Goal: Check status: Check status

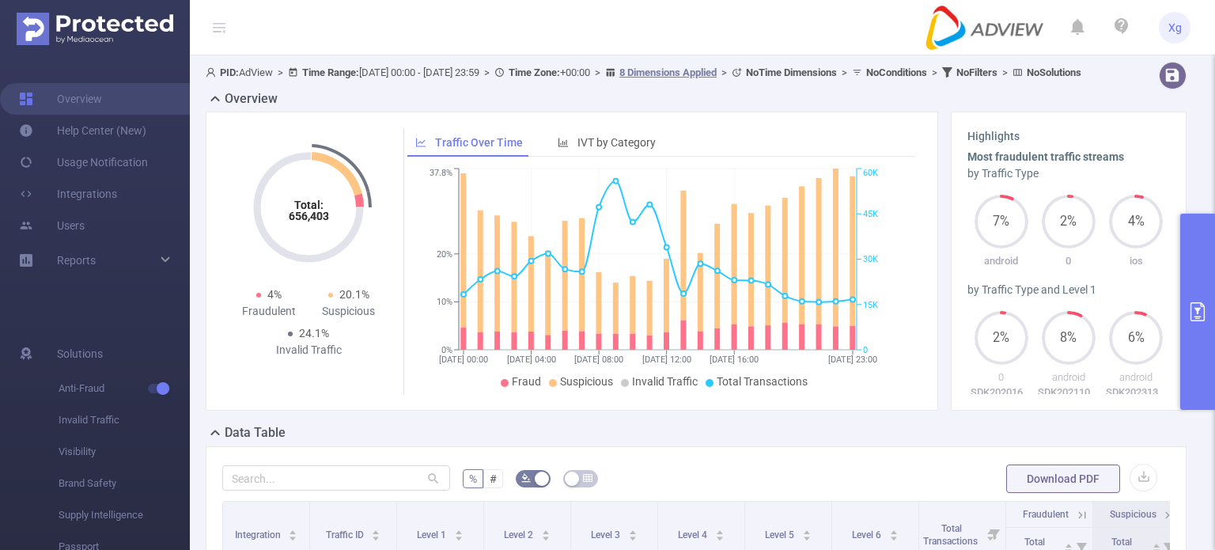
click at [1193, 303] on icon "primary" at bounding box center [1198, 311] width 14 height 19
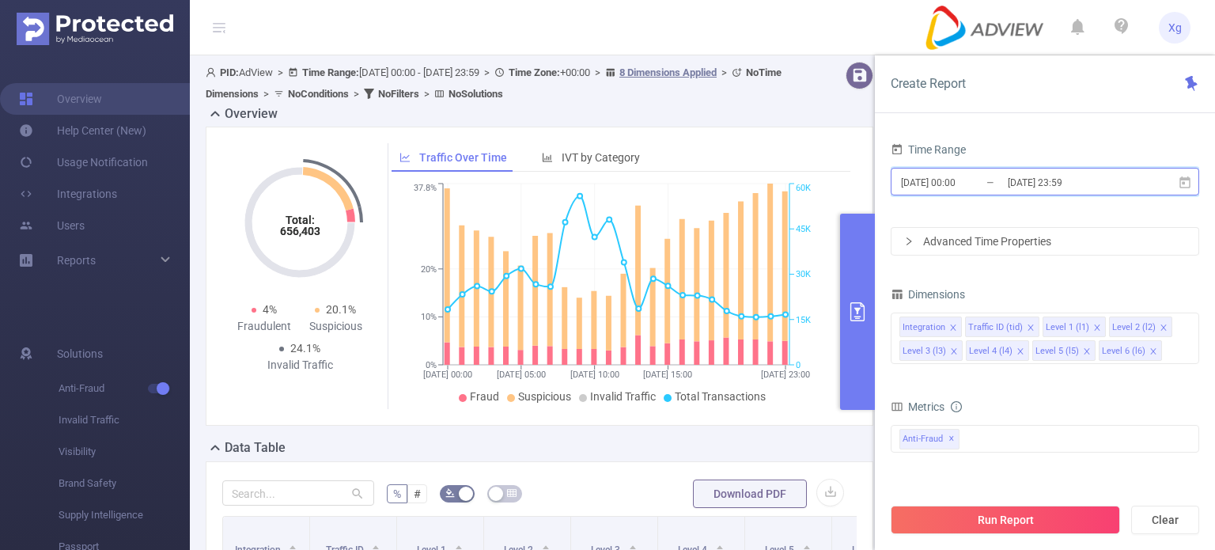
click at [1192, 187] on span "[DATE] 00:00 _ [DATE] 23:59" at bounding box center [1045, 182] width 309 height 28
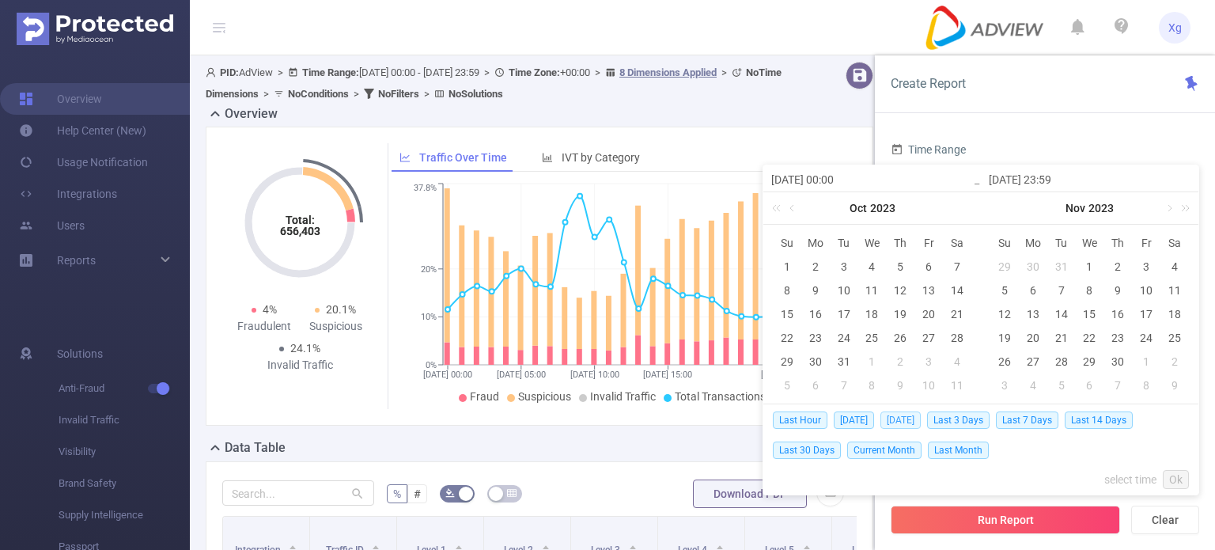
click at [915, 423] on span "[DATE]" at bounding box center [901, 419] width 40 height 17
type input "[DATE] 00:00"
type input "[DATE] 23:59"
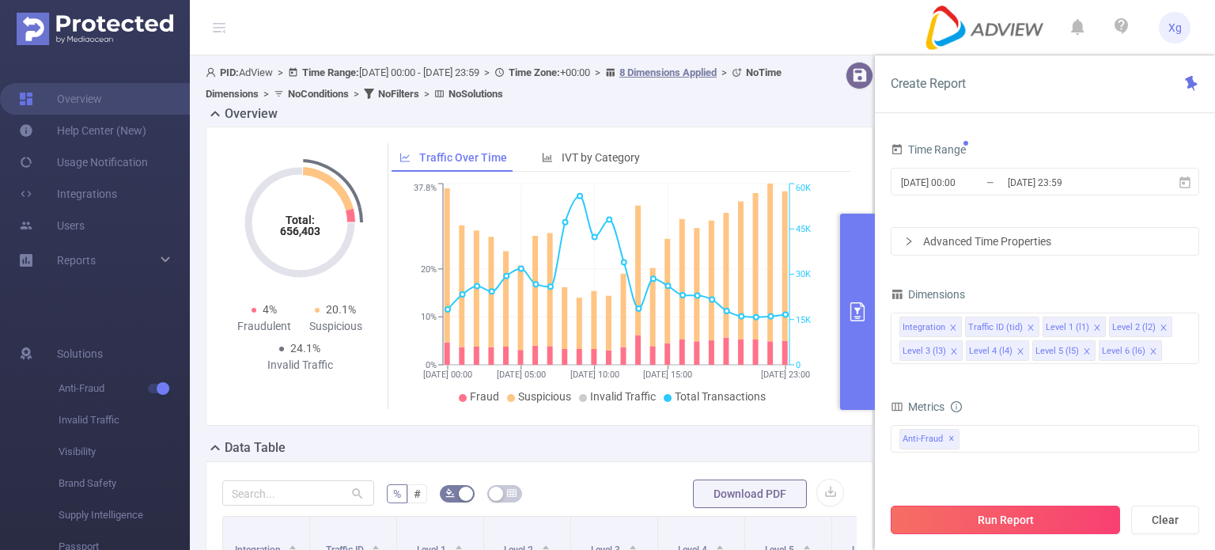
click at [1013, 512] on button "Run Report" at bounding box center [1005, 520] width 229 height 28
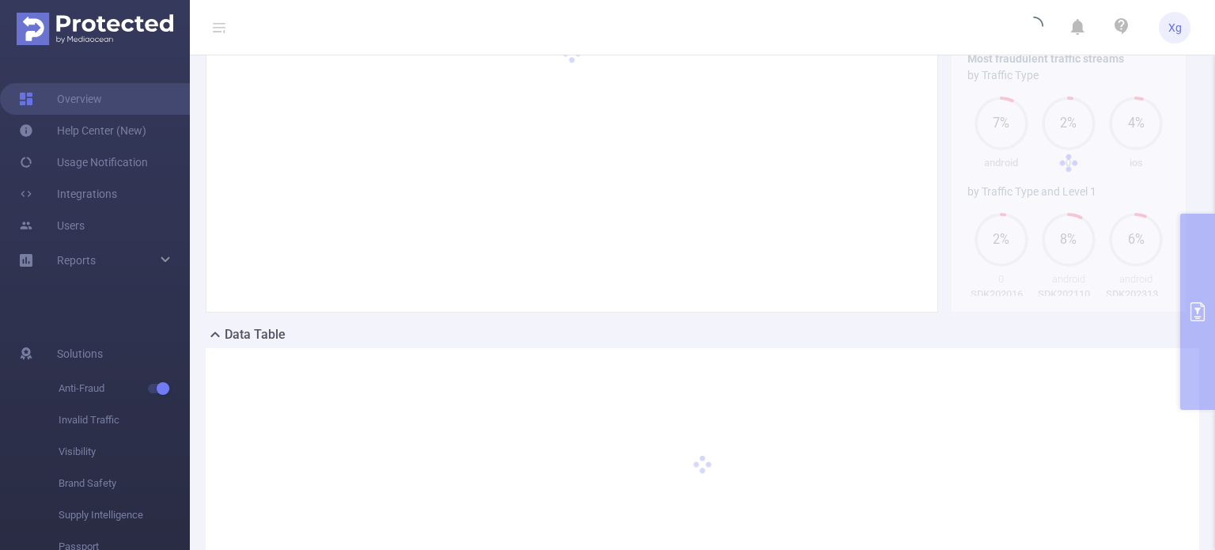
scroll to position [158, 0]
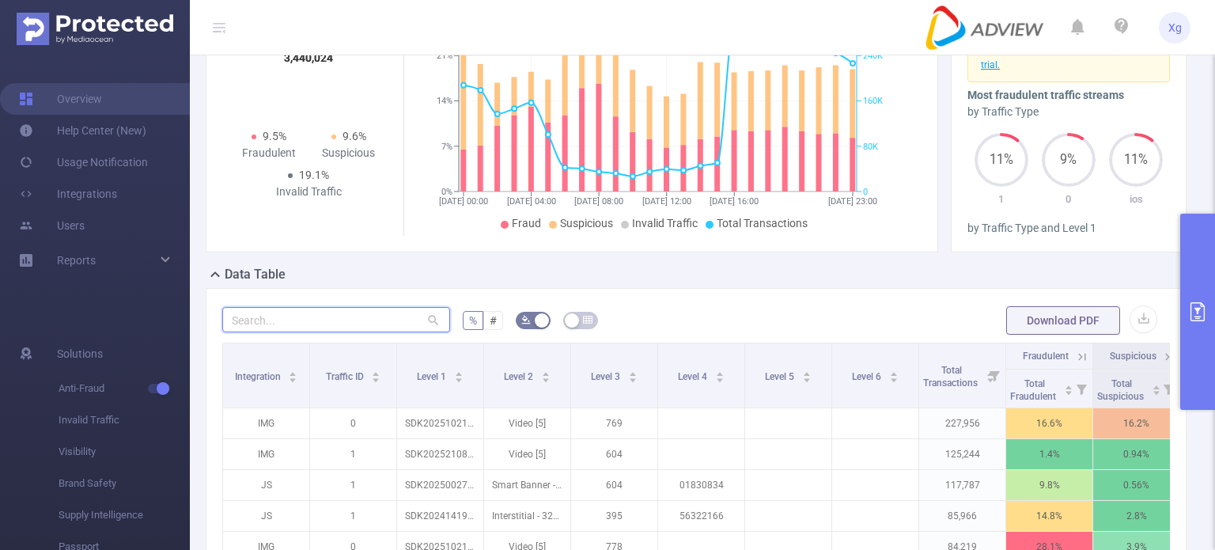
click at [400, 331] on input "text" at bounding box center [336, 319] width 228 height 25
paste input "sdk202520020809147a2xkk3px5g3sf9"
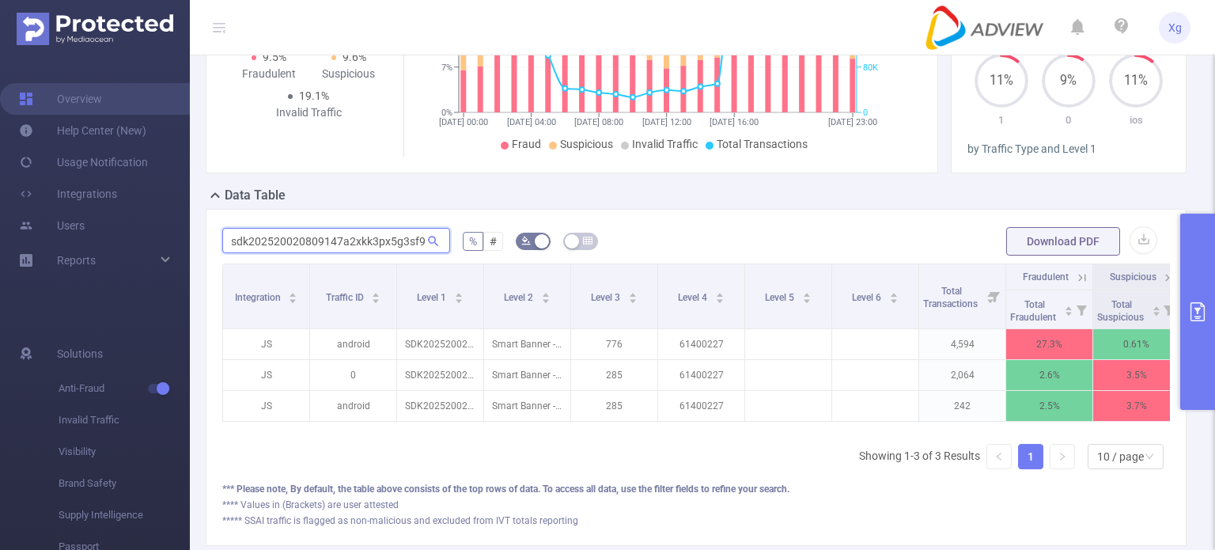
scroll to position [0, 113]
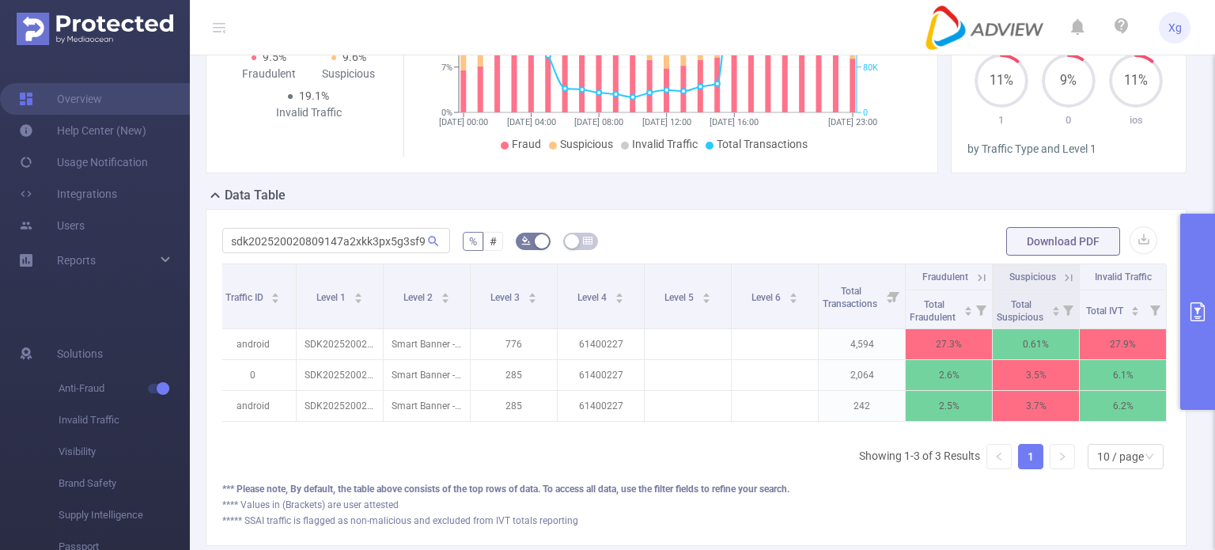
click at [979, 281] on icon at bounding box center [982, 277] width 7 height 7
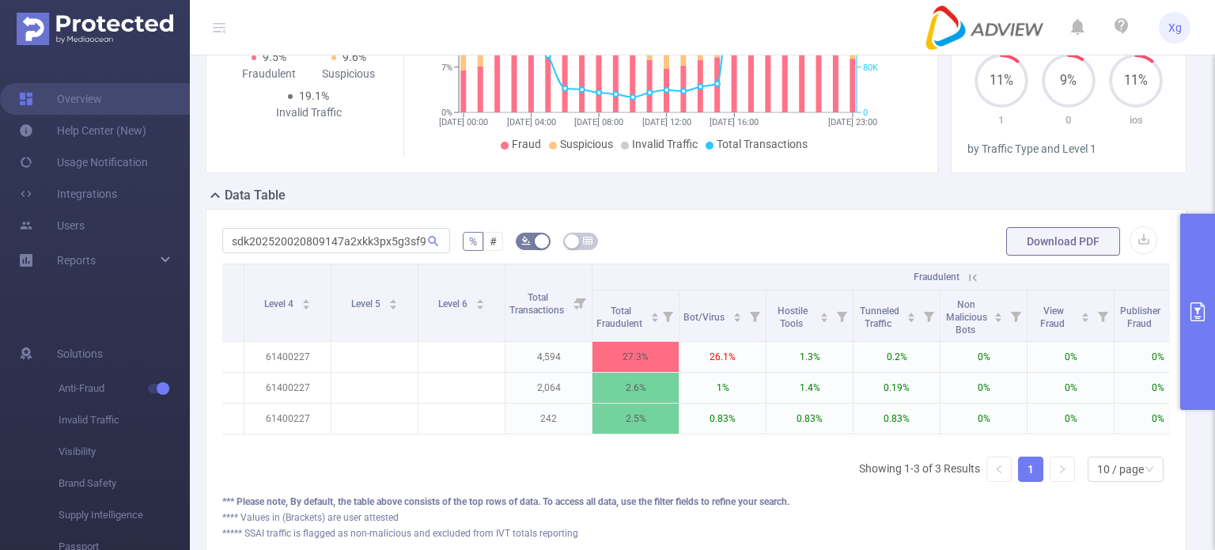
scroll to position [0, 722]
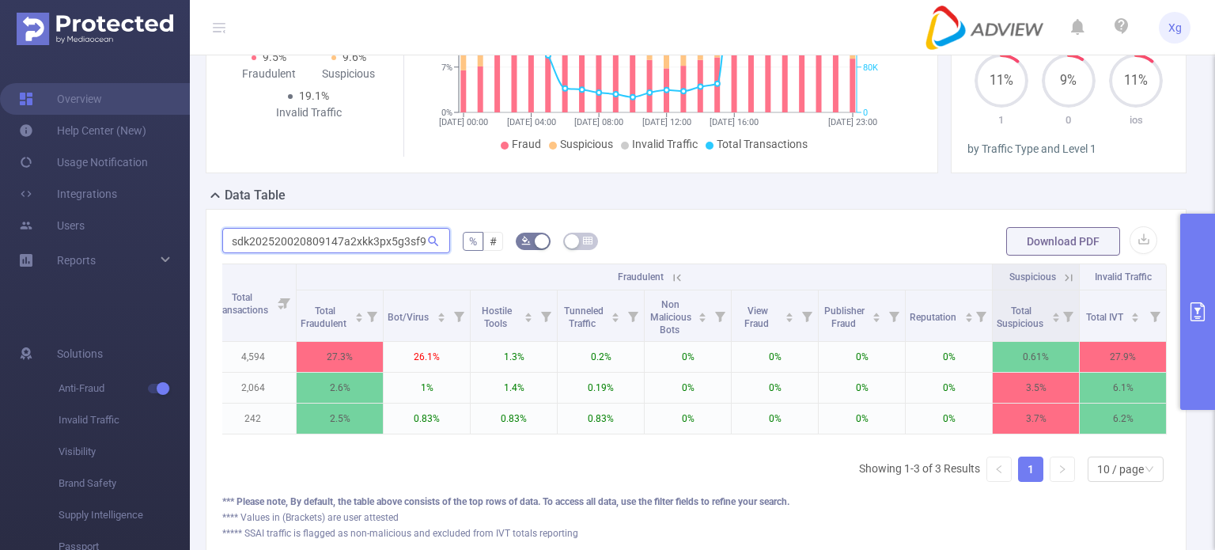
click at [384, 252] on input "sdk202520020809147a2xkk3px5g3sf9" at bounding box center [336, 240] width 228 height 25
paste input "1902070937q2zdgrzxba32ncs"
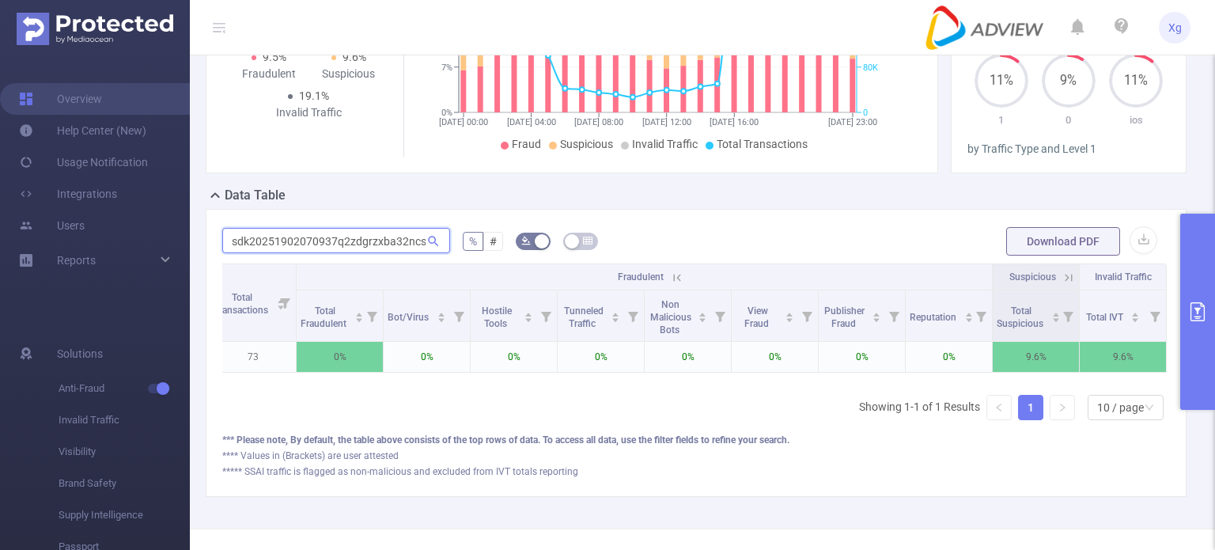
scroll to position [0, 1]
type input "sdk20251902070937q2zdgrzxba32ncs"
